Goal: Information Seeking & Learning: Find specific fact

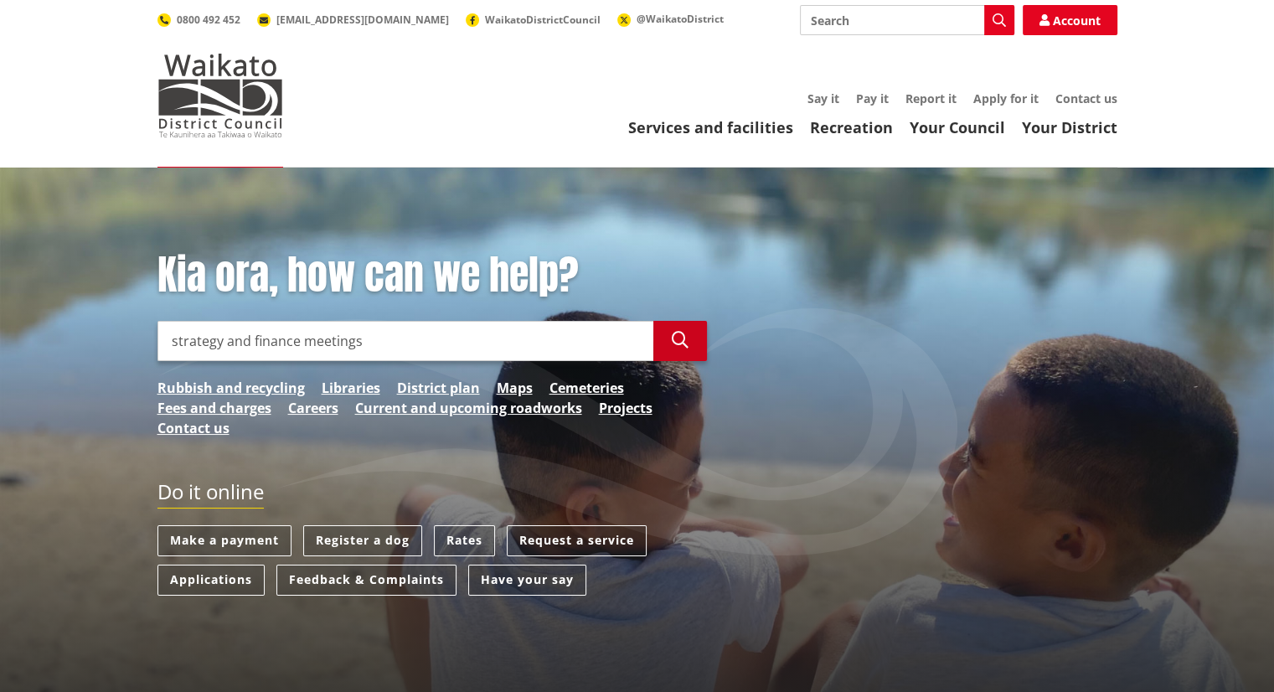
type input "strategy and finance meetings"
click at [673, 337] on icon "button" at bounding box center [680, 340] width 17 height 17
click at [667, 334] on button "Search" at bounding box center [680, 341] width 54 height 40
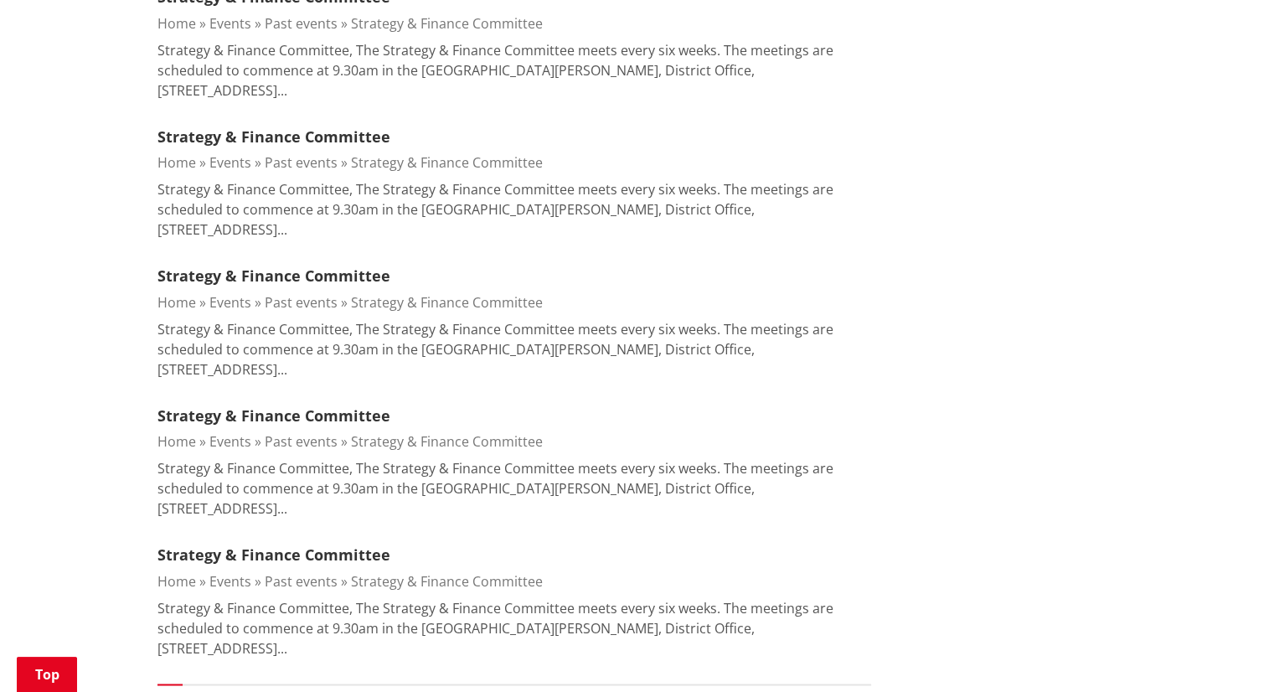
scroll to position [2469, 0]
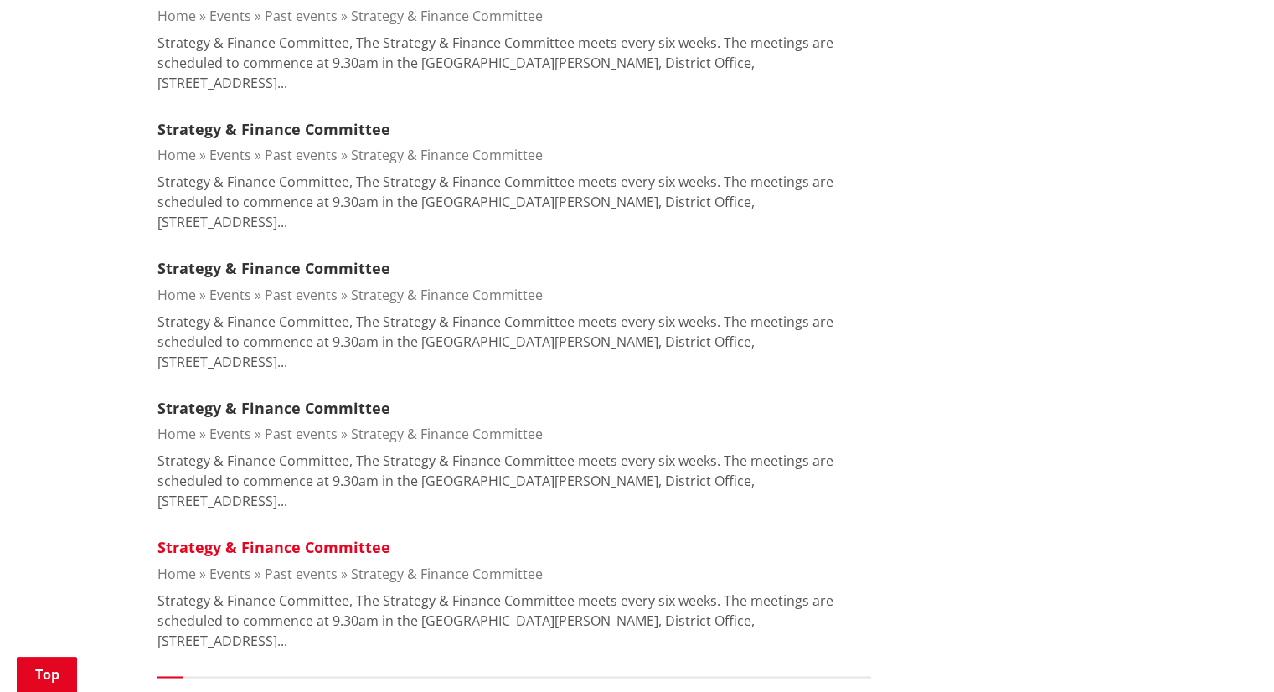
click at [281, 537] on link "Strategy & Finance Committee" at bounding box center [273, 547] width 233 height 20
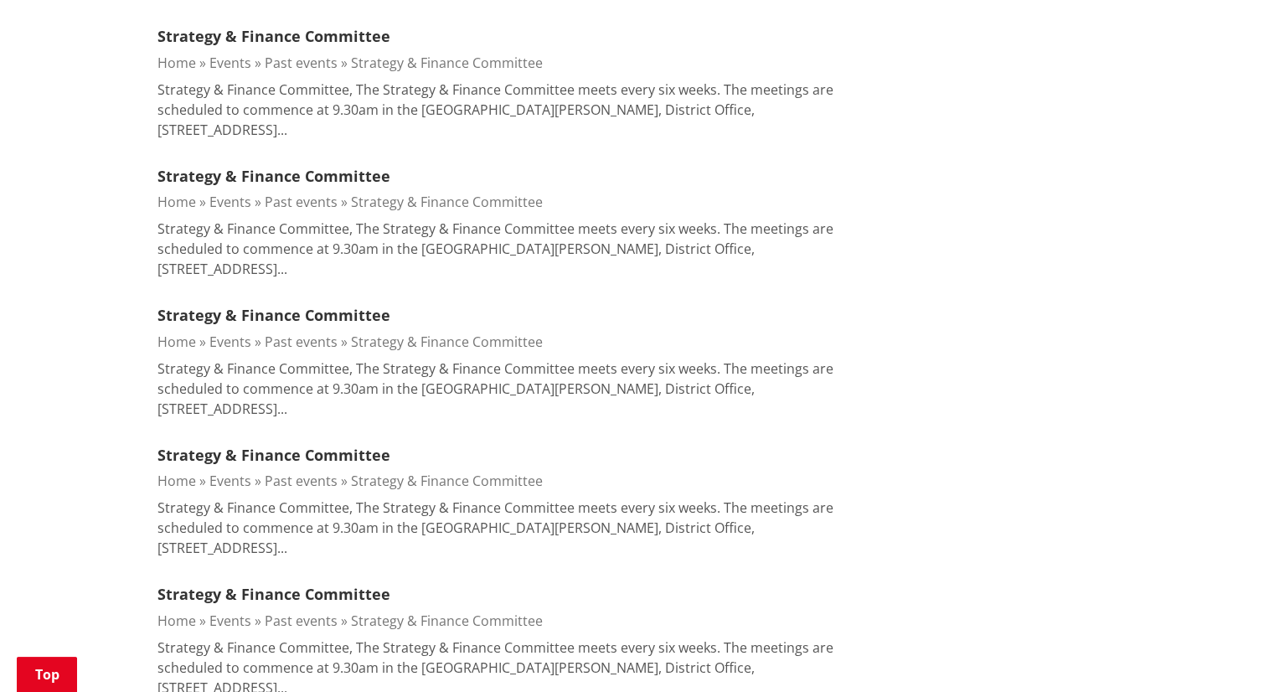
scroll to position [456, 0]
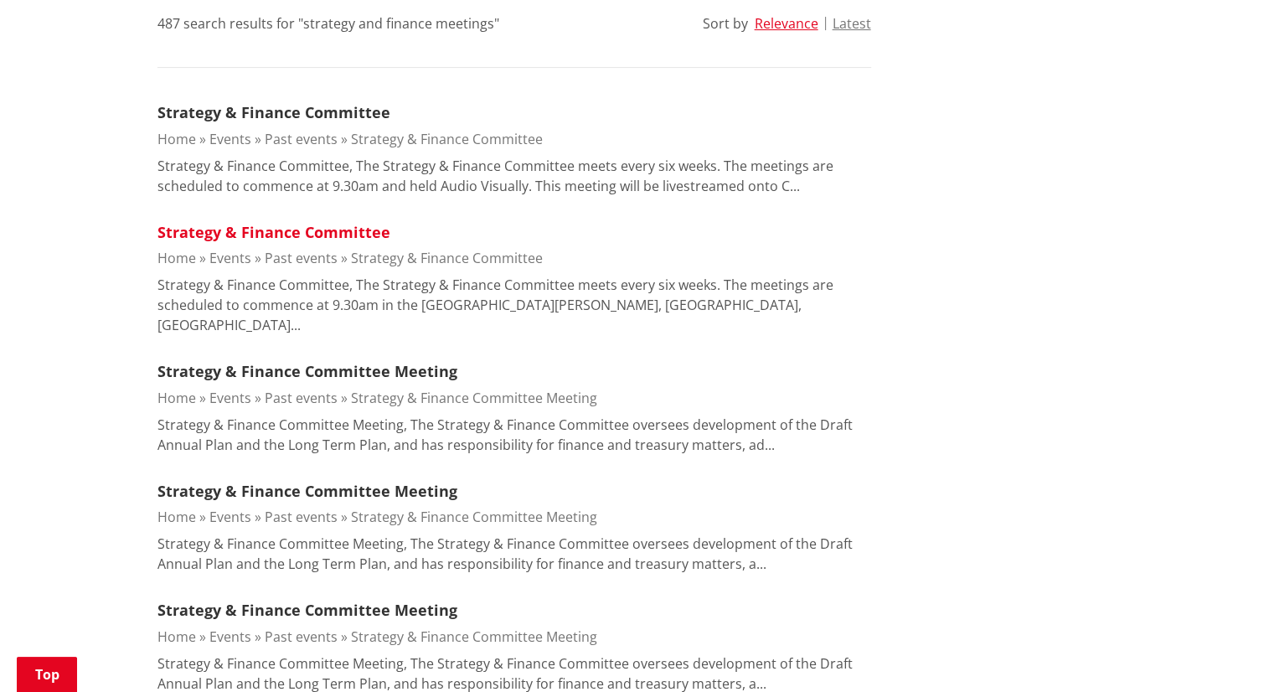
click at [252, 232] on link "Strategy & Finance Committee" at bounding box center [273, 232] width 233 height 20
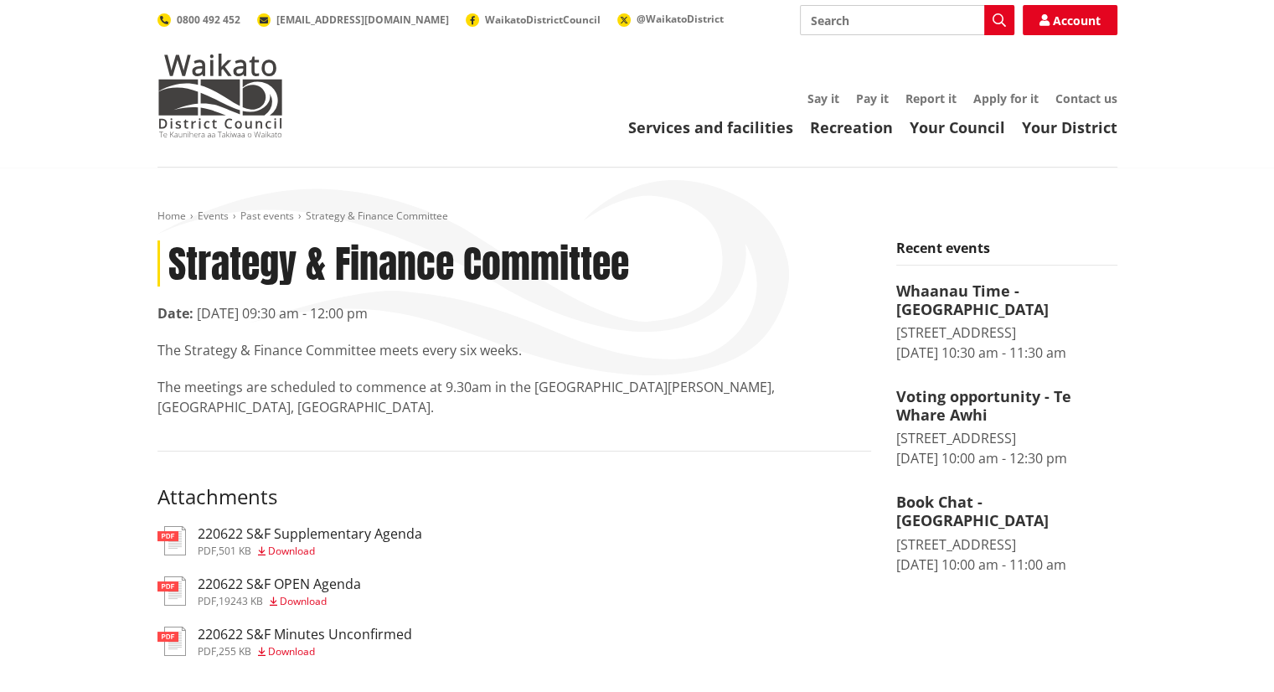
click at [375, 632] on h3 "220622 S&F Minutes Unconfirmed" at bounding box center [305, 634] width 214 height 16
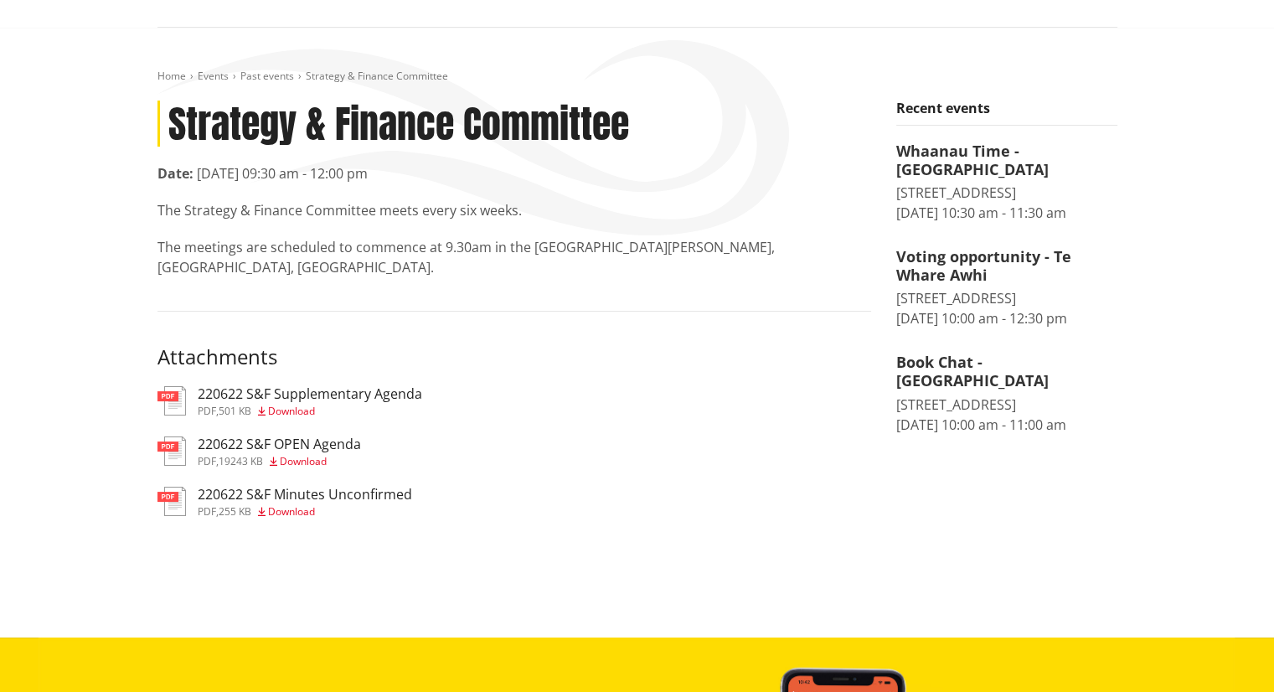
scroll to position [162, 0]
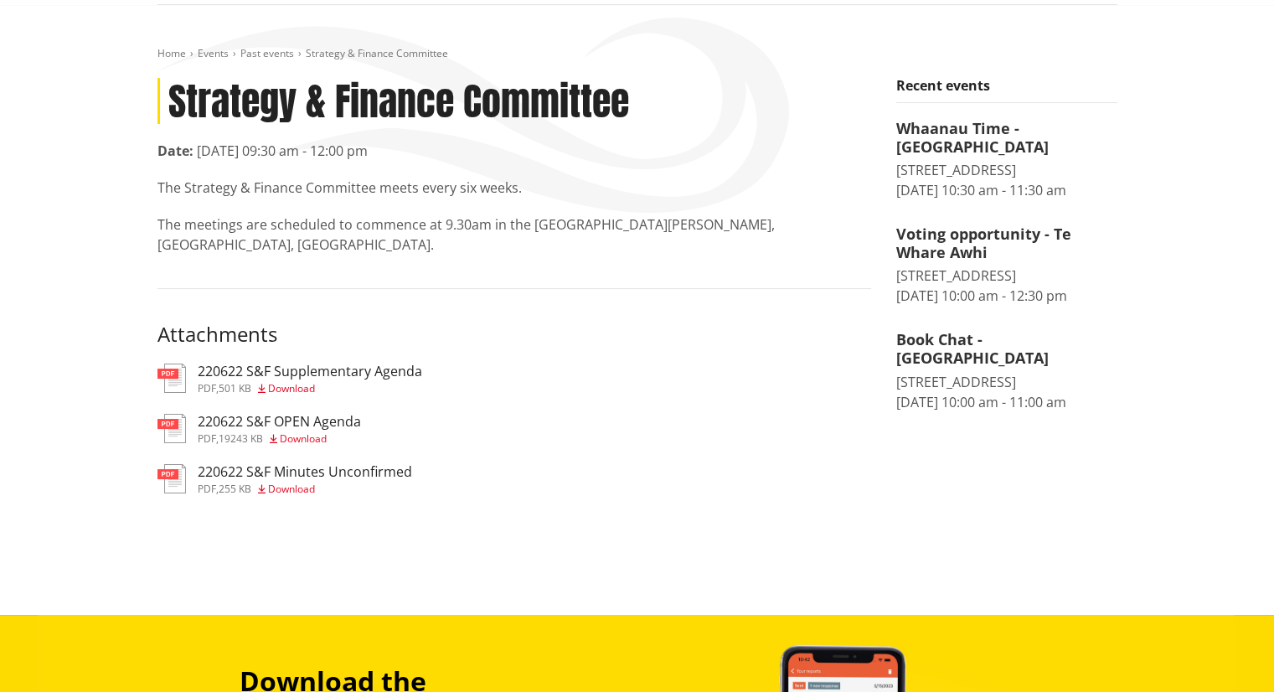
click at [306, 490] on span "Download" at bounding box center [291, 488] width 47 height 14
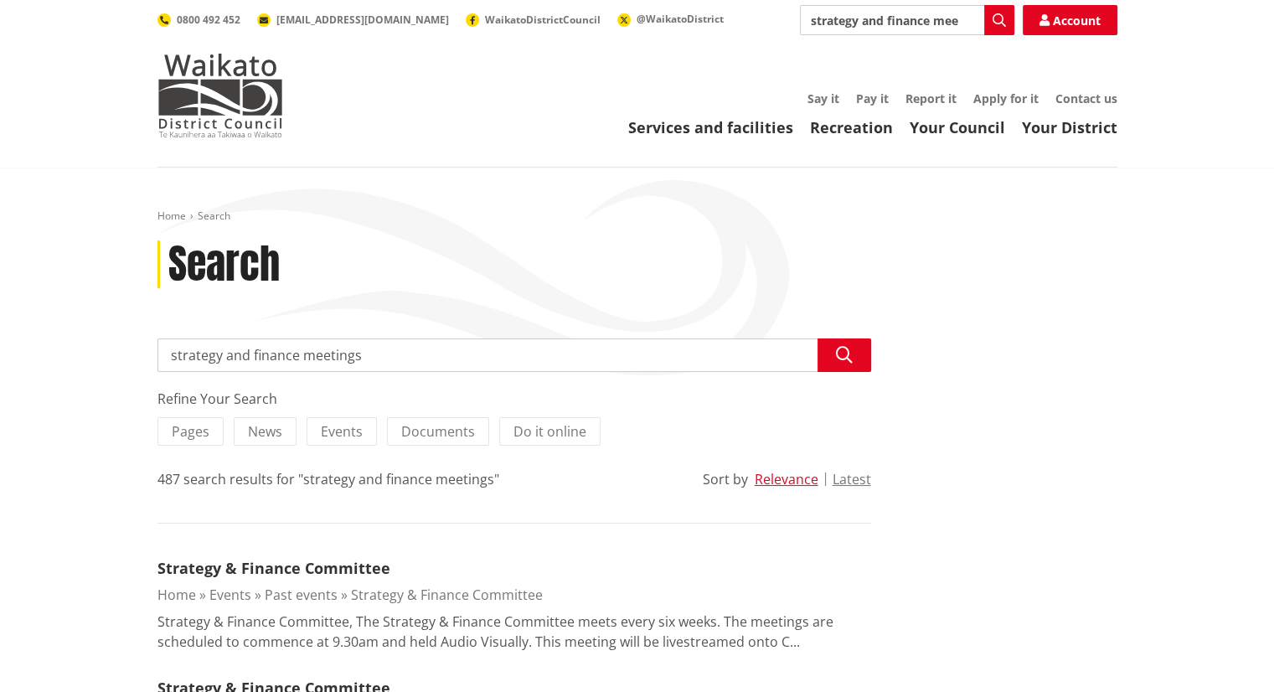
click at [419, 359] on input "strategy and finance meetings" at bounding box center [513, 354] width 713 height 33
type input "strategy and finance meetings heritage"
click at [849, 358] on icon "button" at bounding box center [844, 355] width 17 height 17
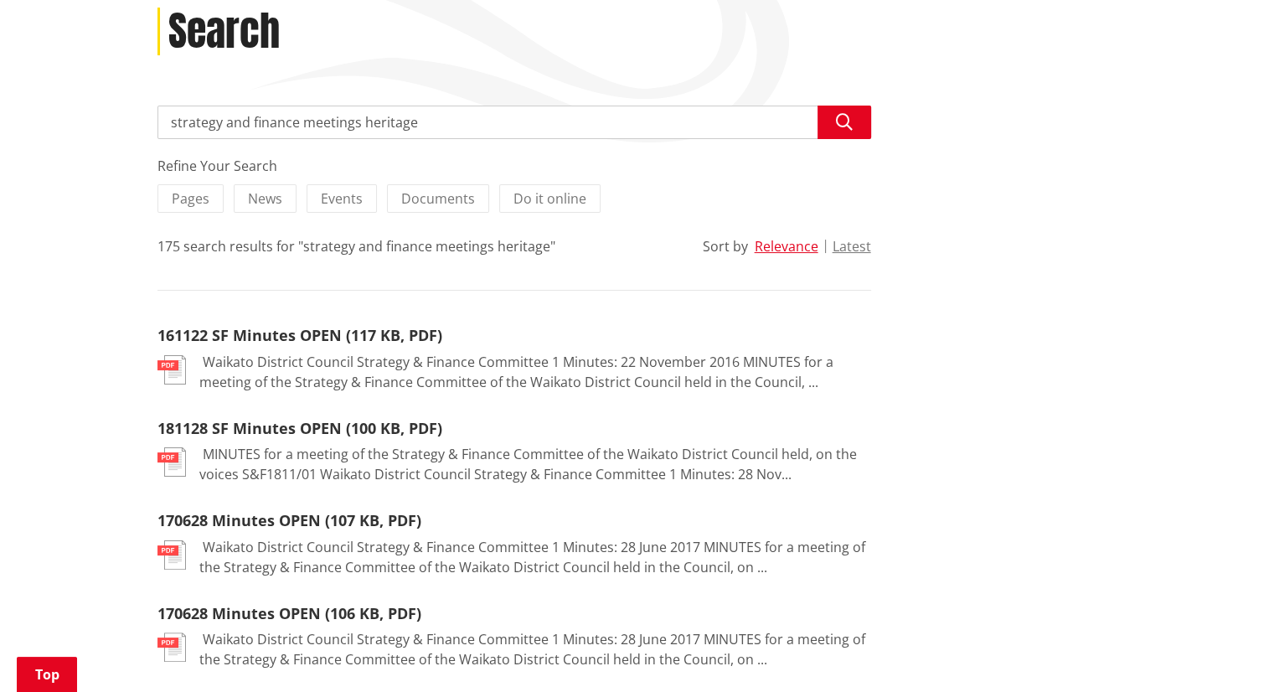
scroll to position [229, 0]
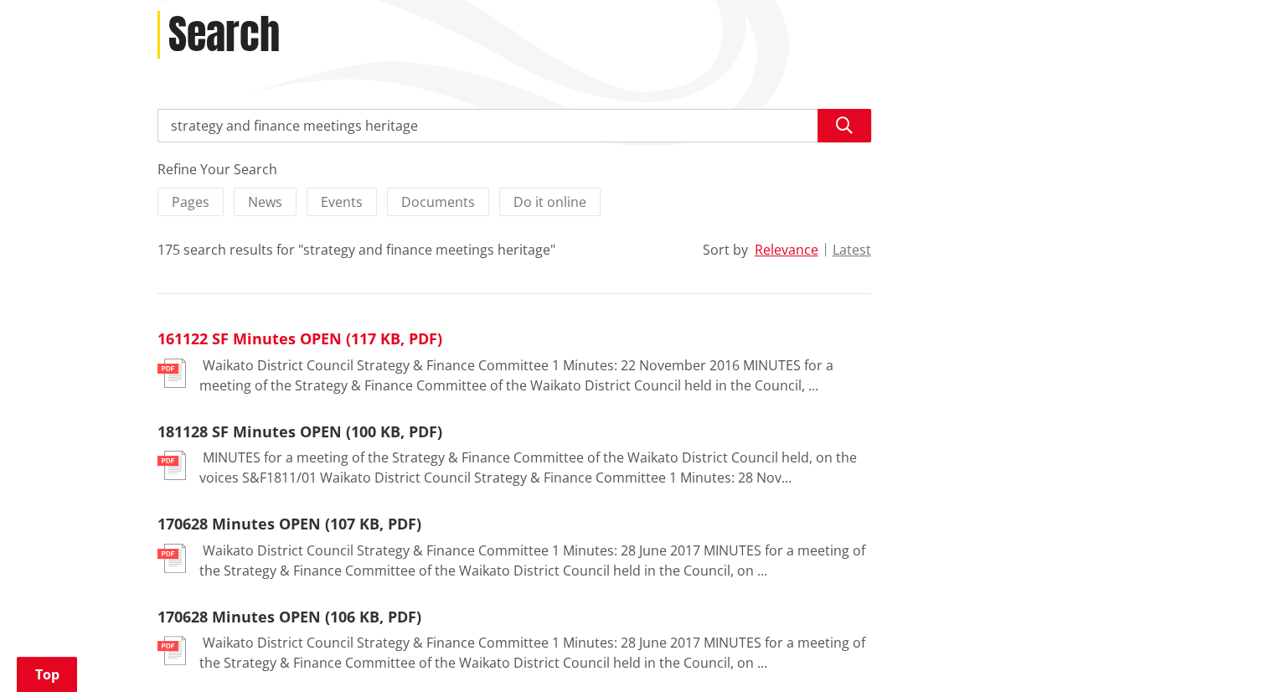
click at [384, 336] on link "161122 SF Minutes OPEN (117 KB, PDF)" at bounding box center [299, 338] width 285 height 20
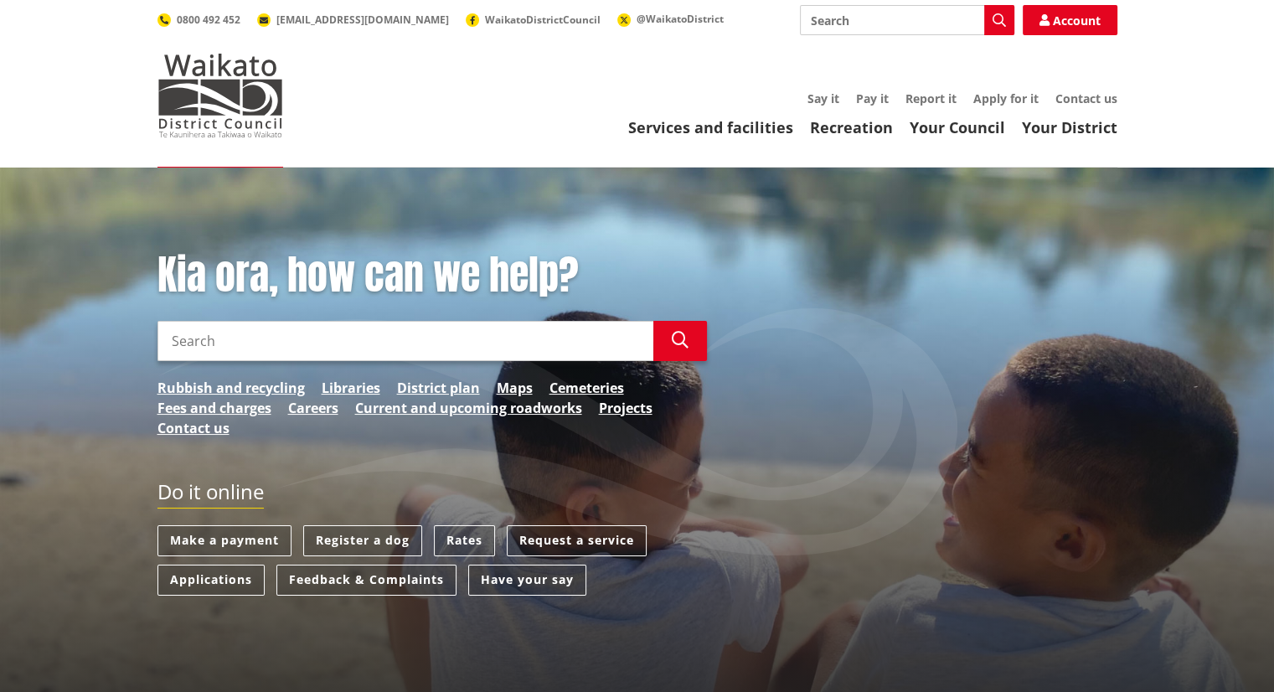
click at [256, 336] on input "Search" at bounding box center [405, 341] width 496 height 40
type input "strategy and finance heritage"
click at [693, 339] on button "Search" at bounding box center [680, 341] width 54 height 40
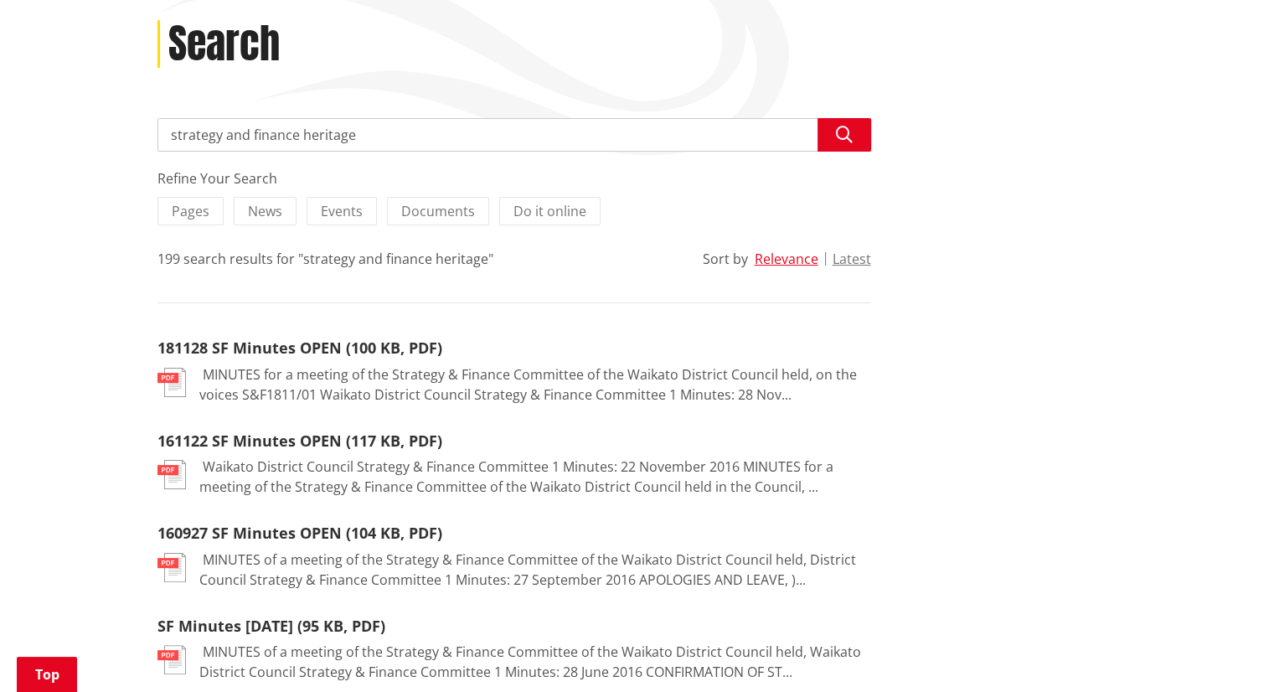
scroll to position [230, 0]
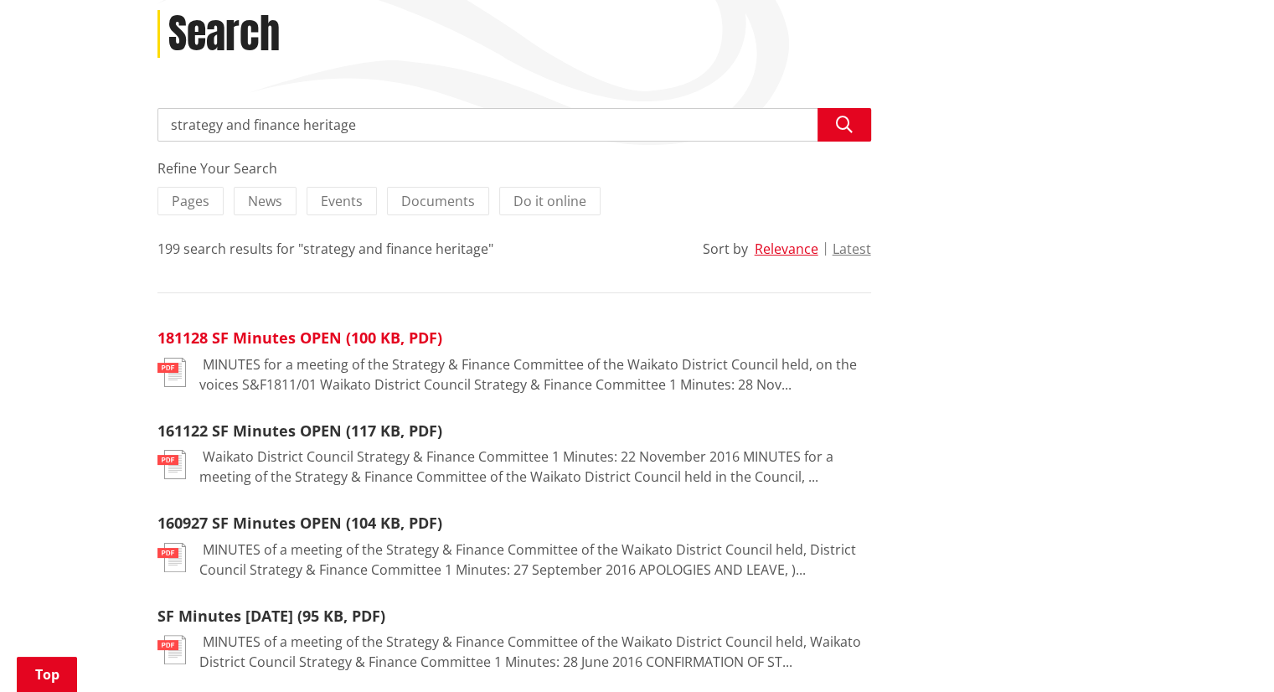
click at [245, 333] on link "181128 SF Minutes OPEN (100 KB, PDF)" at bounding box center [299, 337] width 285 height 20
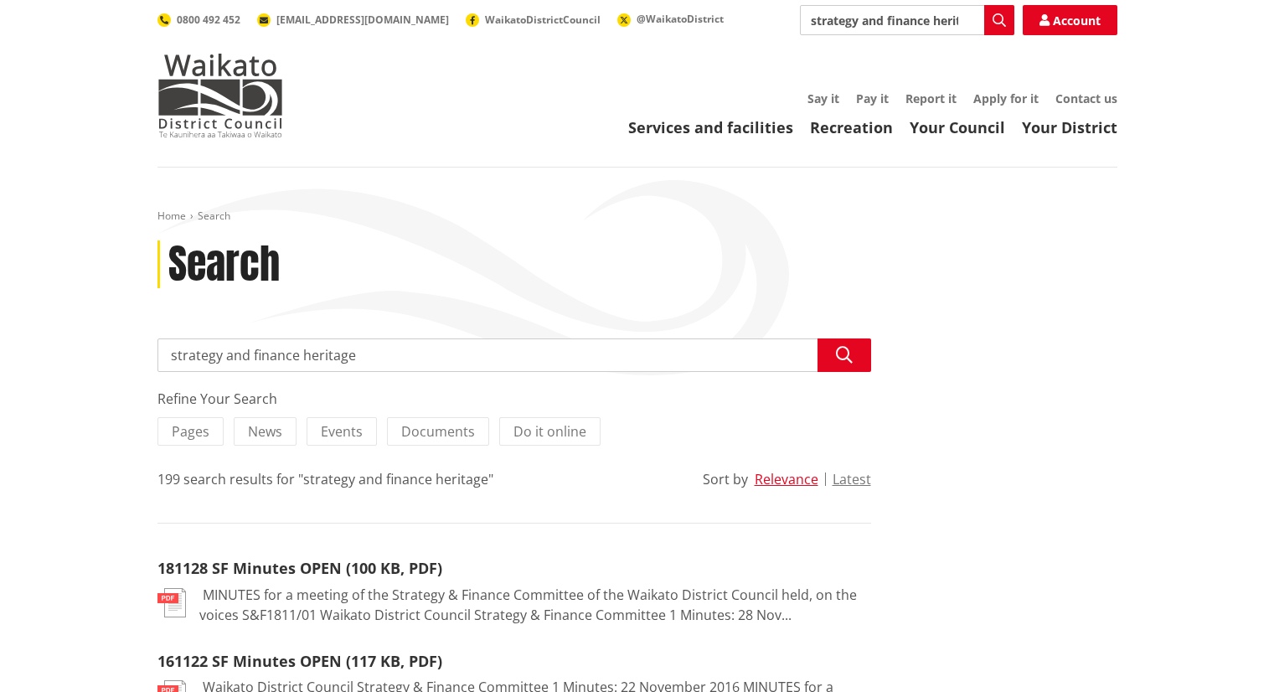
scroll to position [230, 0]
